Goal: Navigation & Orientation: Find specific page/section

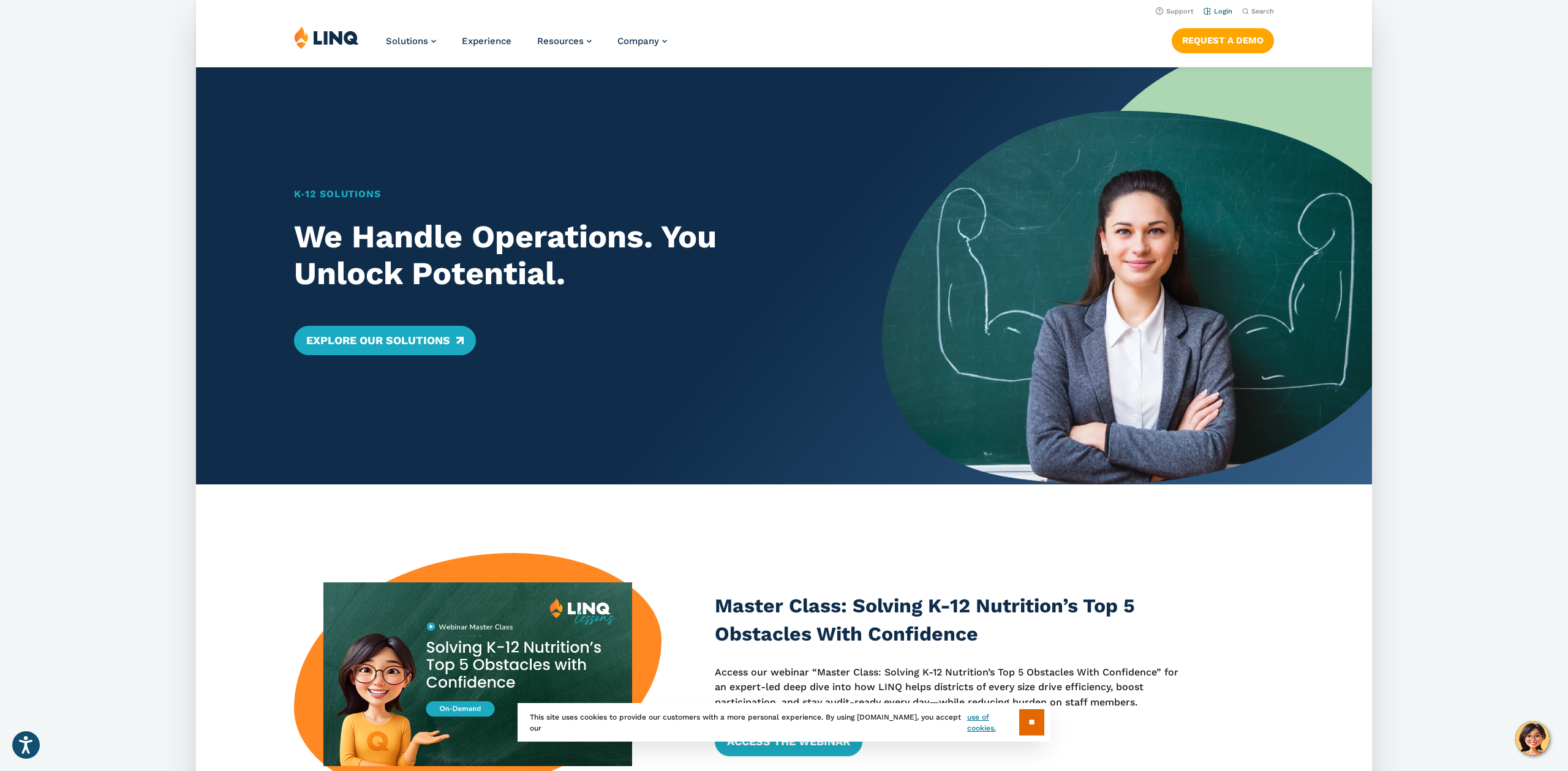
click at [1216, 7] on li "Login" at bounding box center [1218, 10] width 29 height 14
click at [1214, 12] on link "Login" at bounding box center [1218, 11] width 29 height 8
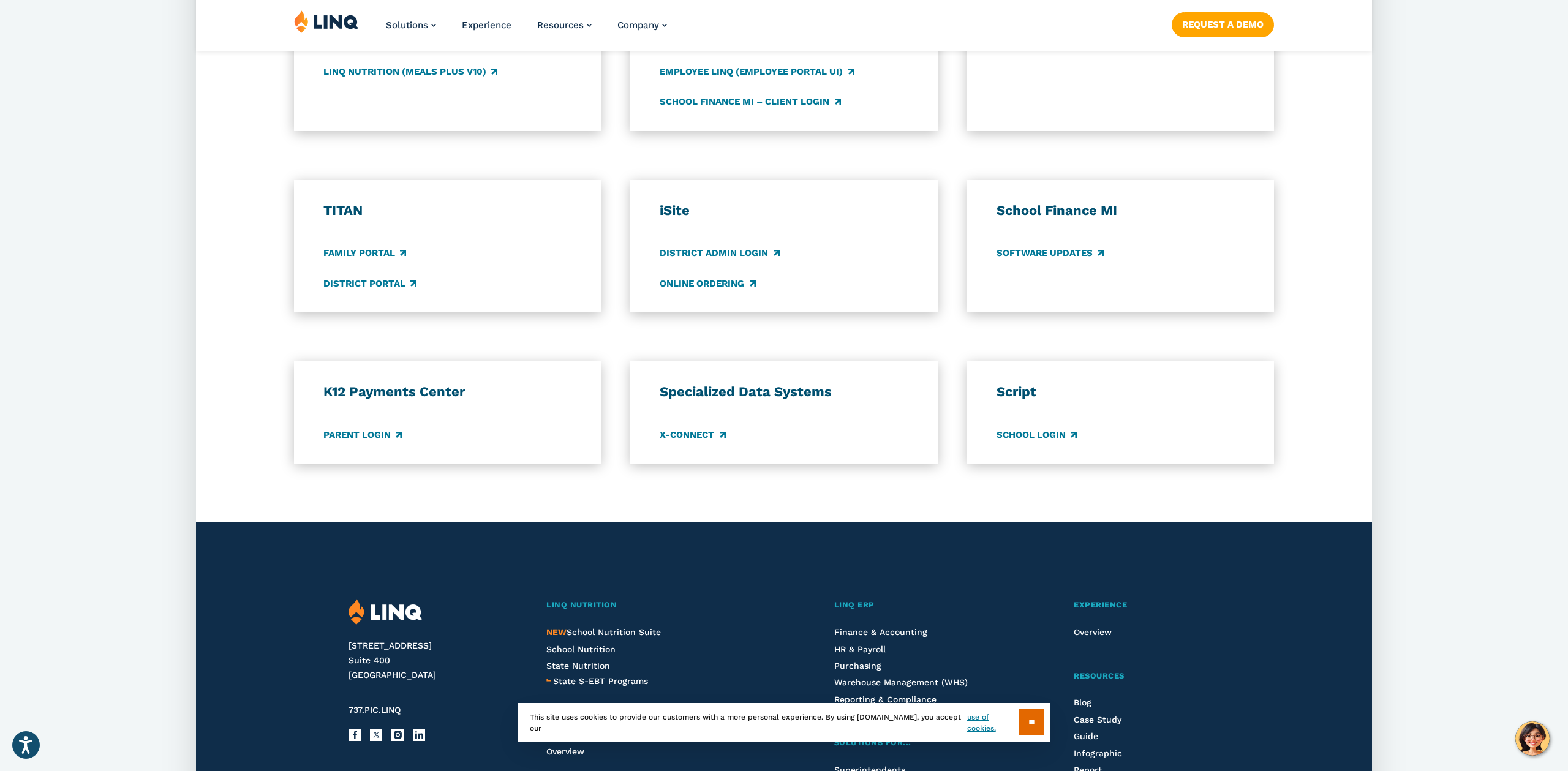
scroll to position [803, 0]
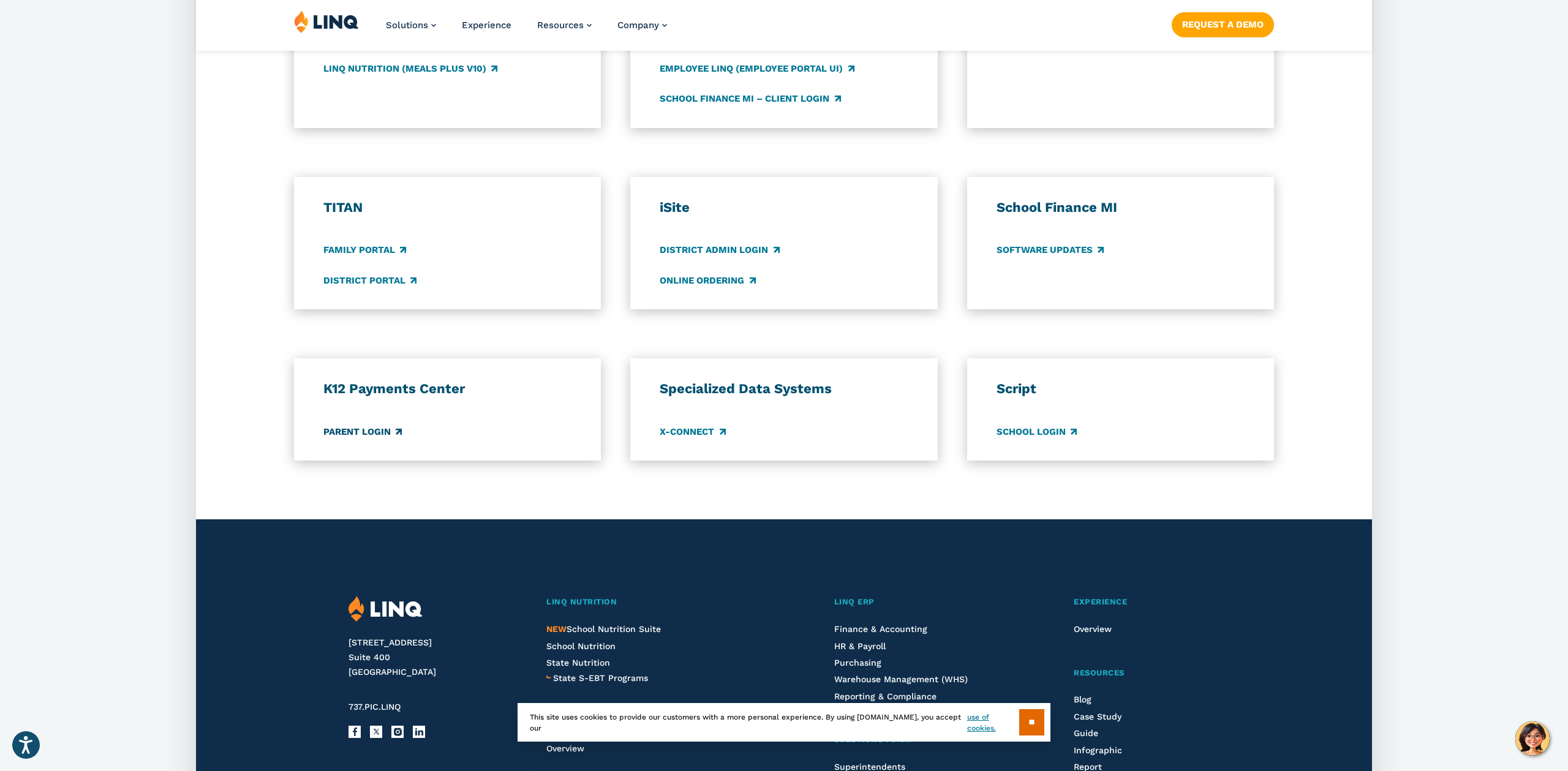
click at [378, 432] on link "Parent Login" at bounding box center [363, 431] width 79 height 14
